Goal: Task Accomplishment & Management: Use online tool/utility

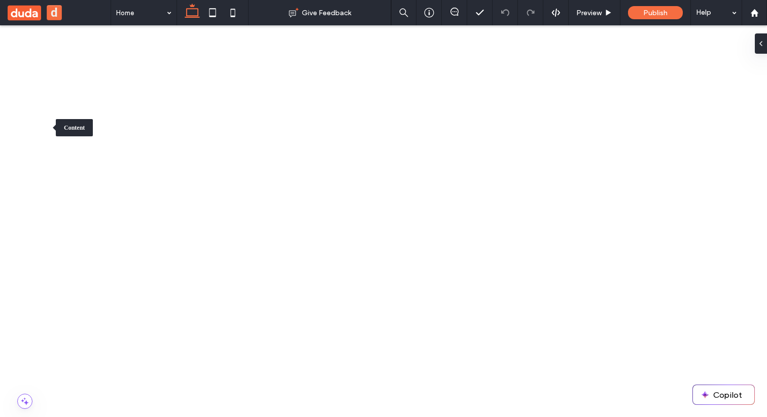
drag, startPoint x: 99, startPoint y: 920, endPoint x: 33, endPoint y: 898, distance: 70.2
